Goal: Navigation & Orientation: Find specific page/section

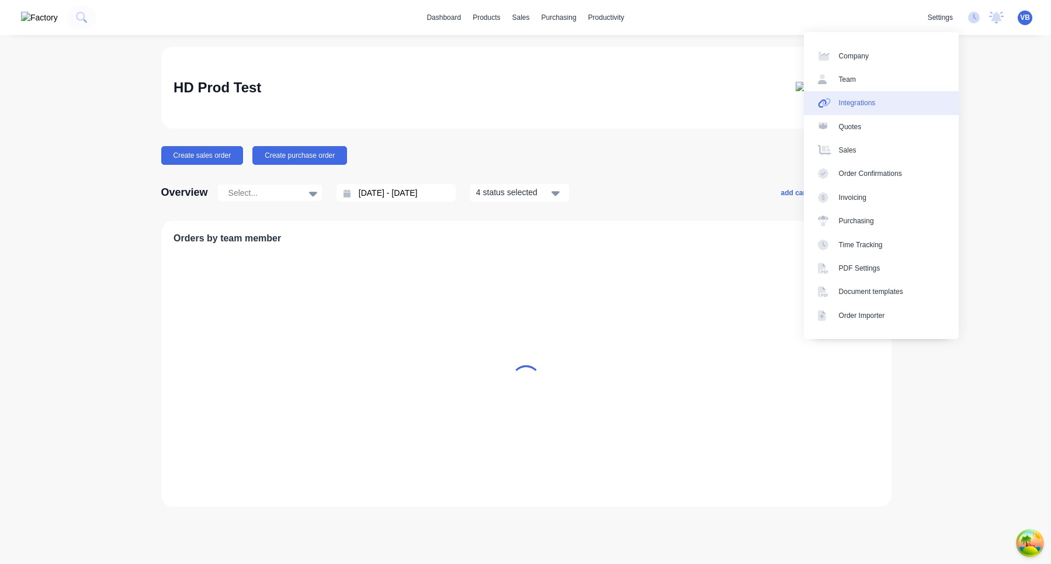
click at [874, 106] on div "Integrations" at bounding box center [857, 103] width 37 height 11
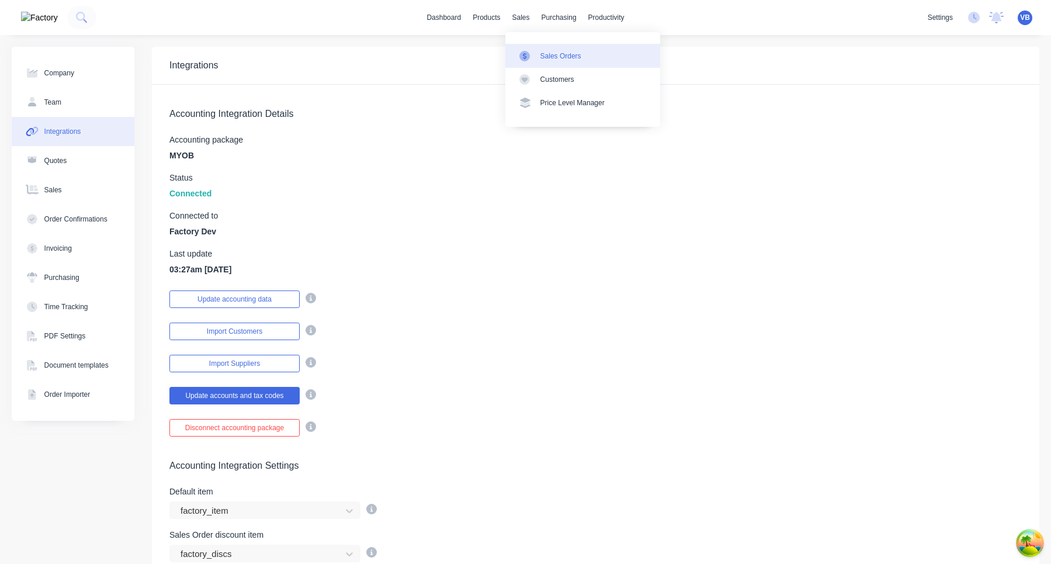
click at [535, 46] on link "Sales Orders" at bounding box center [582, 55] width 155 height 23
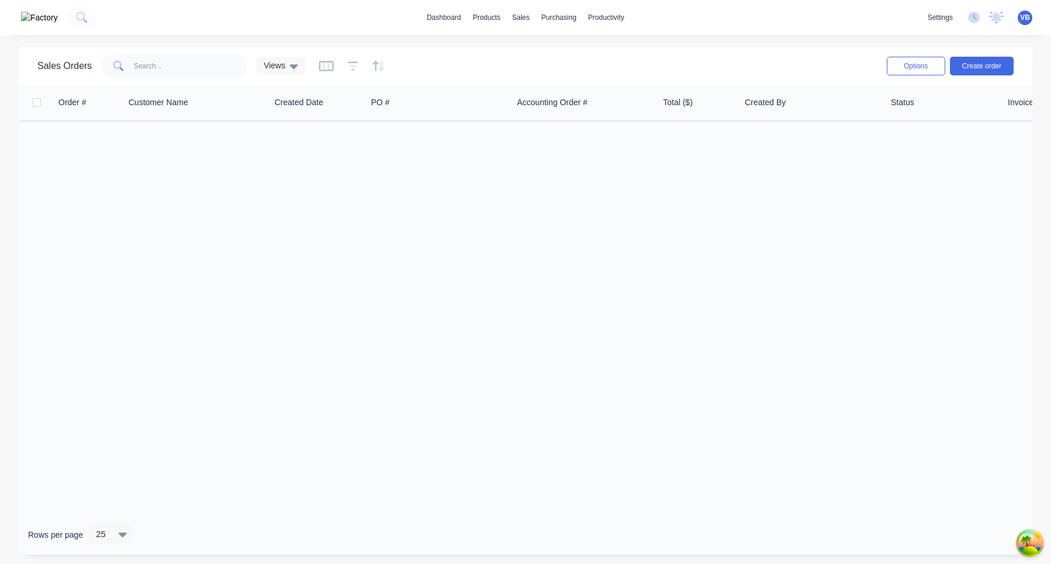
click at [1025, 15] on span "VB" at bounding box center [1025, 17] width 10 height 11
click at [952, 140] on button "Sign out" at bounding box center [952, 146] width 155 height 23
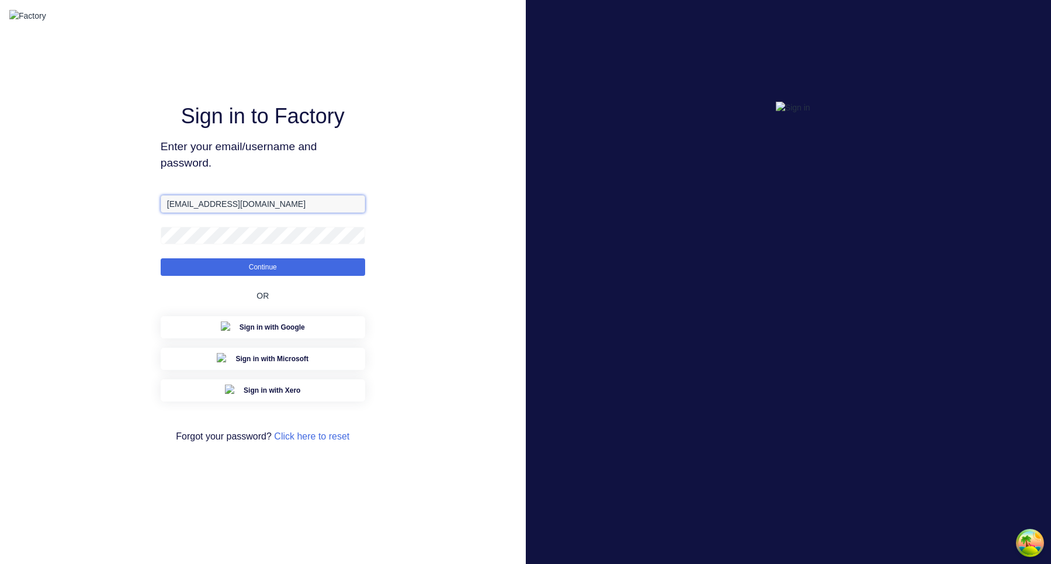
click at [228, 208] on input "[EMAIL_ADDRESS][DOMAIN_NAME]" at bounding box center [263, 204] width 205 height 18
click at [195, 213] on input "[EMAIL_ADDRESS][DOMAIN_NAME]" at bounding box center [263, 204] width 205 height 18
type input "[EMAIL_ADDRESS][DOMAIN_NAME]"
click at [161, 258] on button "Continue" at bounding box center [263, 267] width 205 height 18
